Goal: Task Accomplishment & Management: Manage account settings

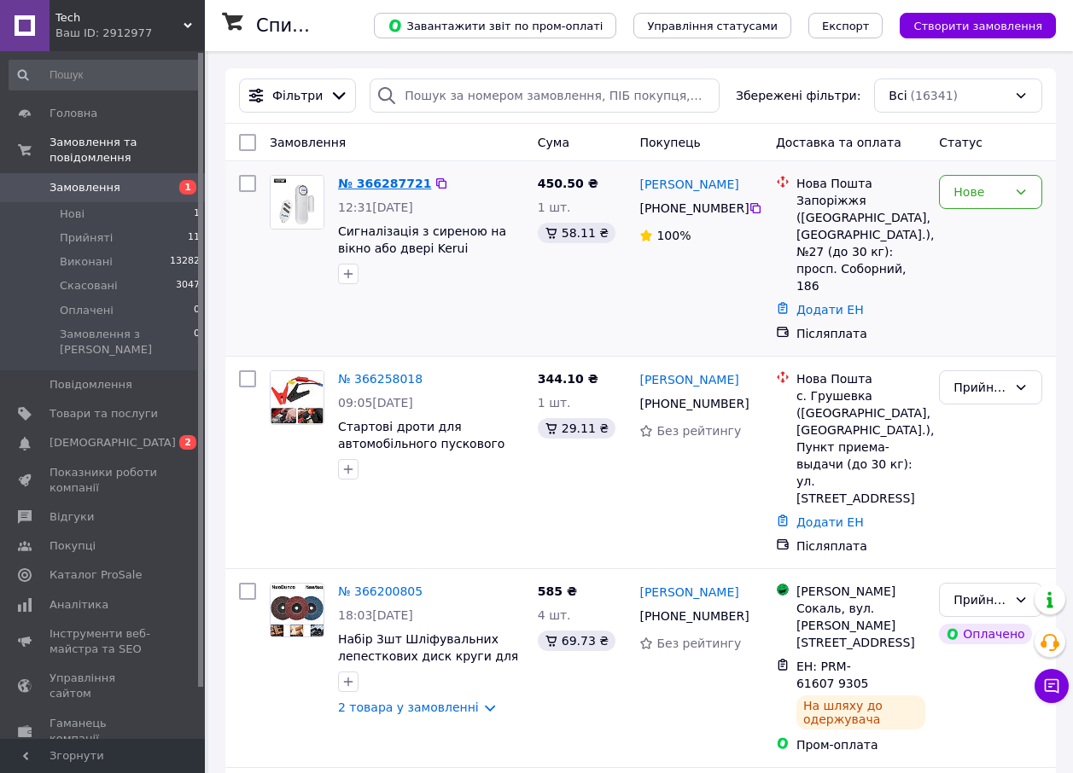
click at [388, 182] on link "№ 366287721" at bounding box center [384, 184] width 93 height 14
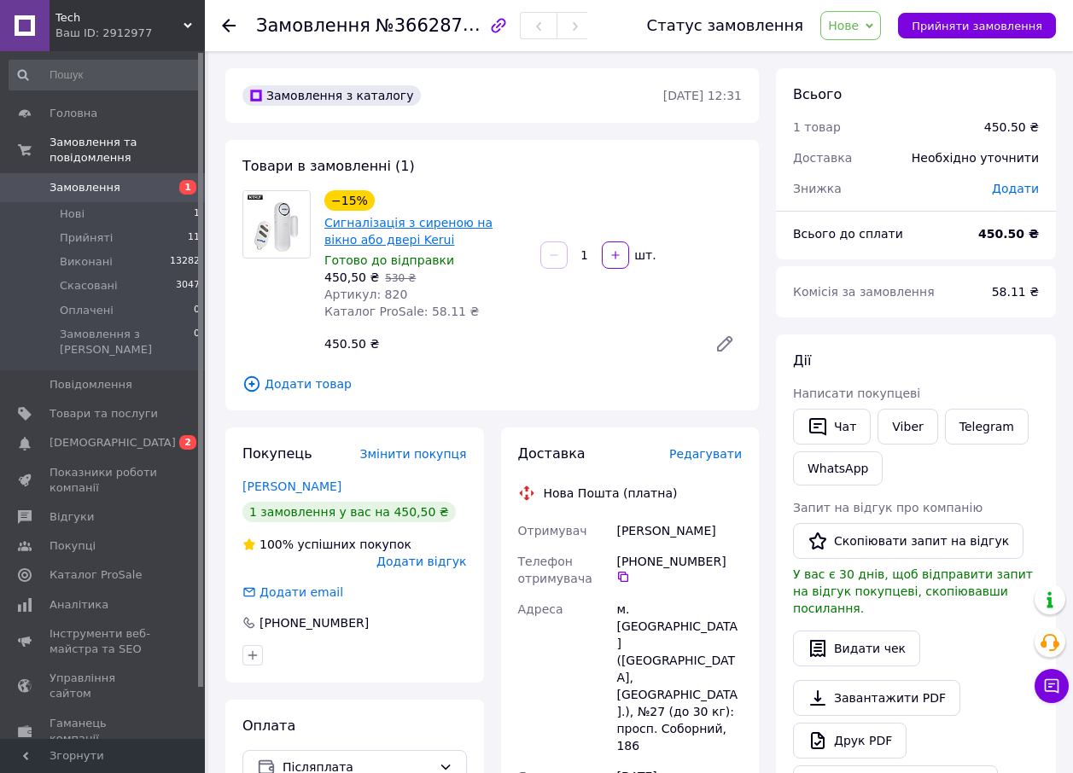
click at [330, 225] on link "Сигналізація з сиреною на вікно або двері Kerui" at bounding box center [408, 231] width 168 height 31
click at [87, 180] on span "Замовлення" at bounding box center [85, 187] width 71 height 15
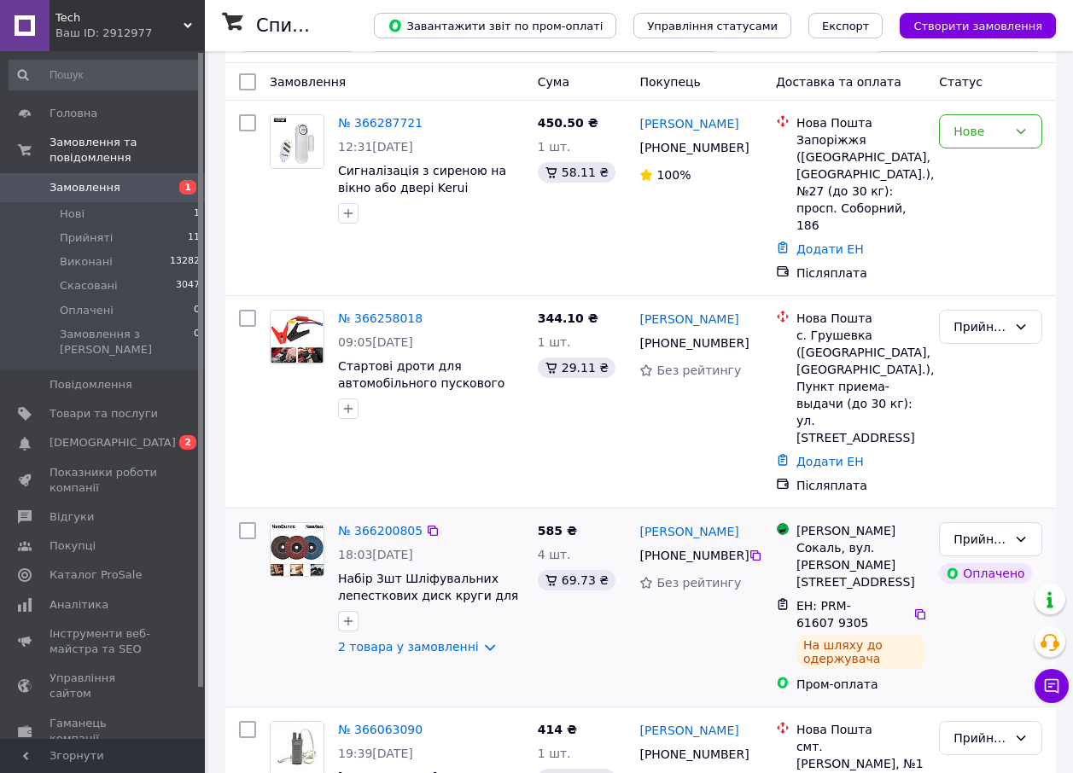
scroll to position [85, 0]
